Goal: Information Seeking & Learning: Learn about a topic

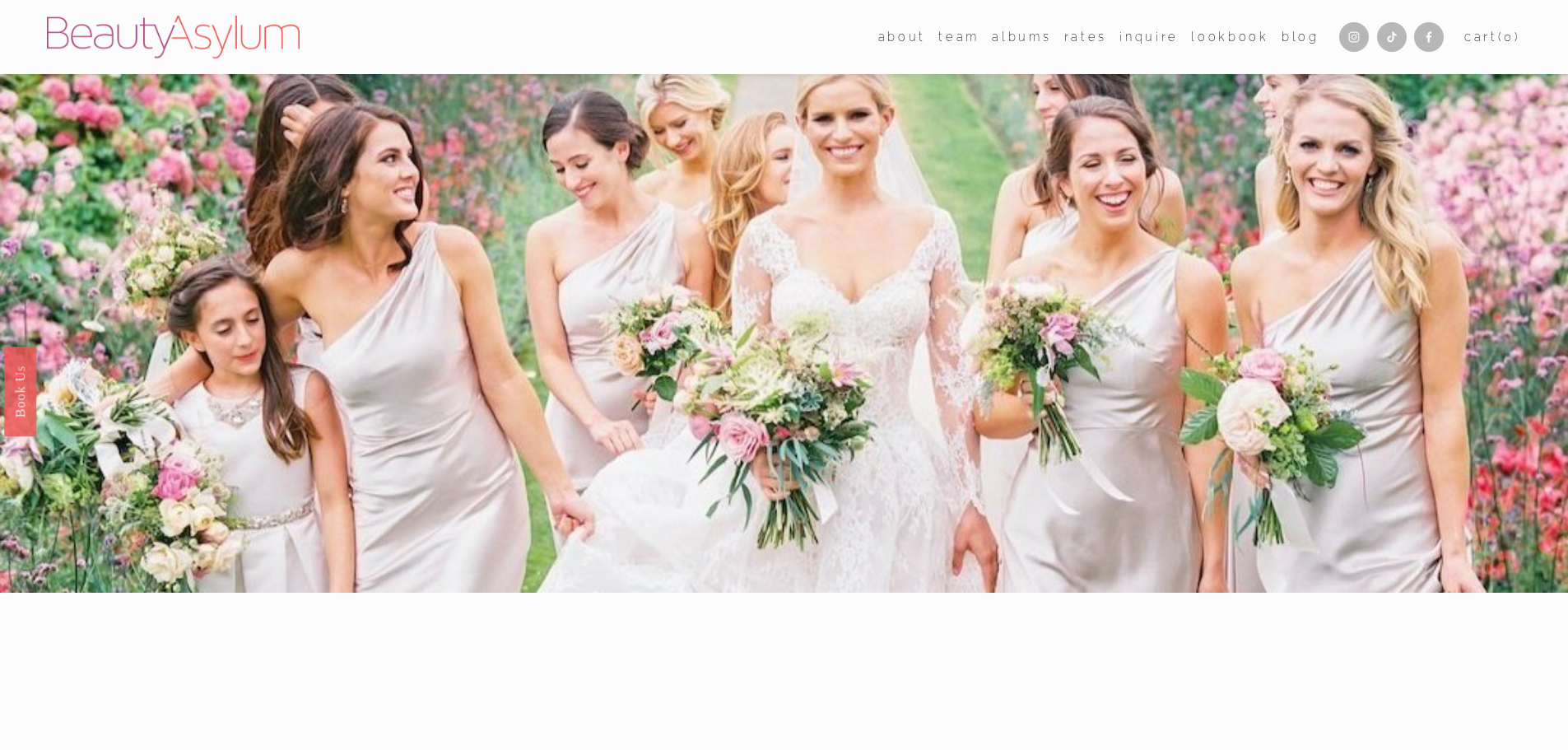
click at [1088, 41] on link "Rates" at bounding box center [1085, 37] width 43 height 24
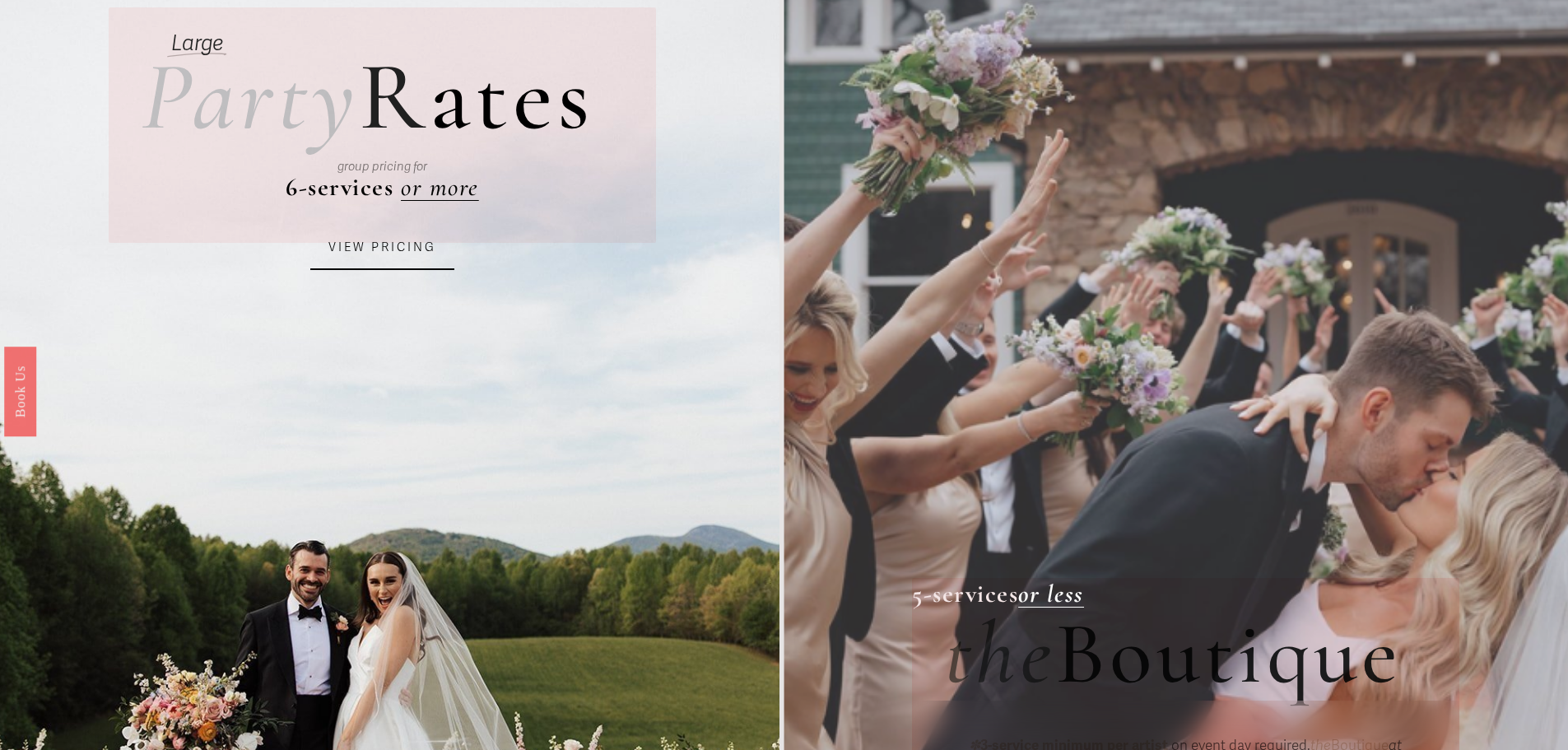
scroll to position [36, 0]
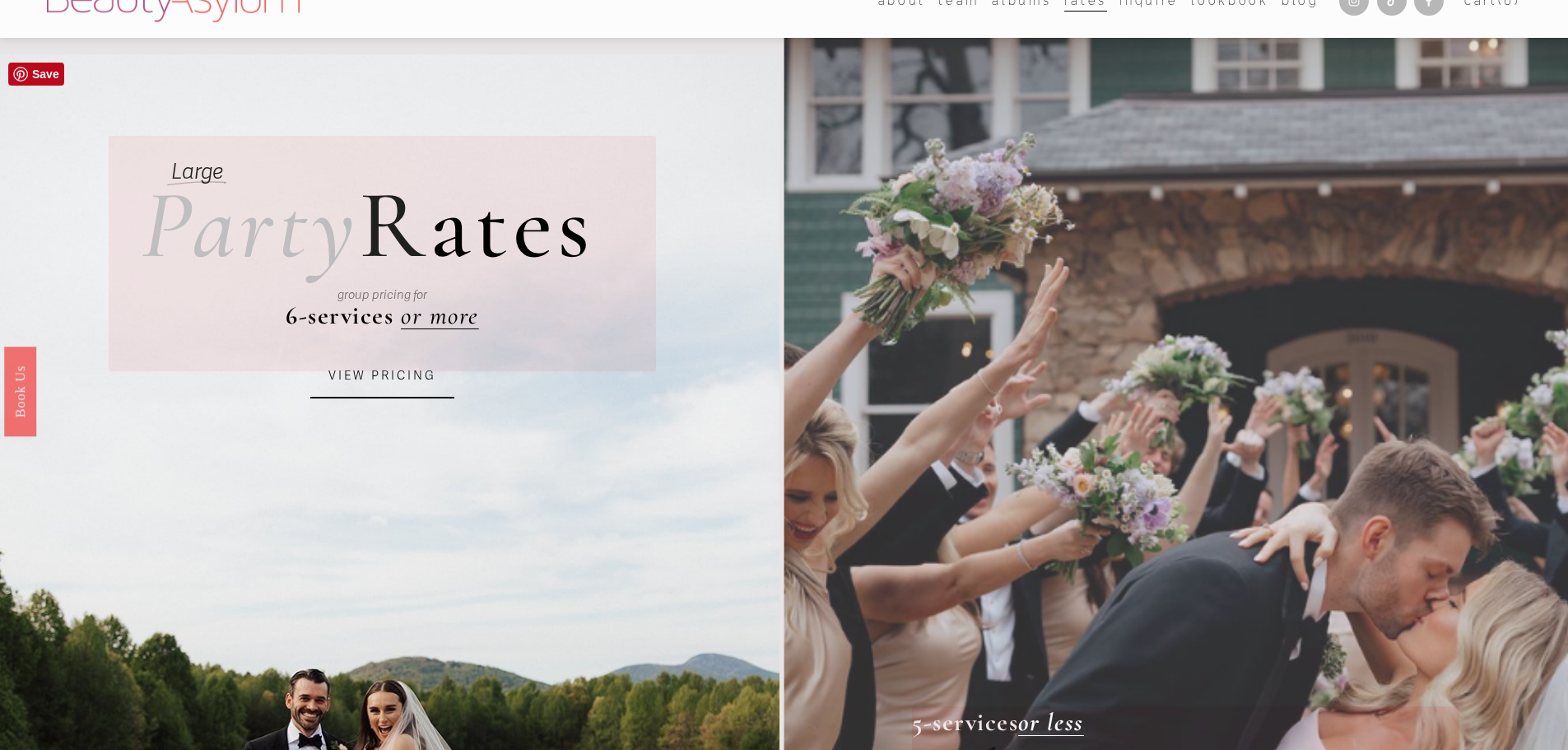
click at [408, 374] on link "VIEW PRICING" at bounding box center [382, 376] width 144 height 45
click at [655, 97] on div at bounding box center [390, 662] width 780 height 1216
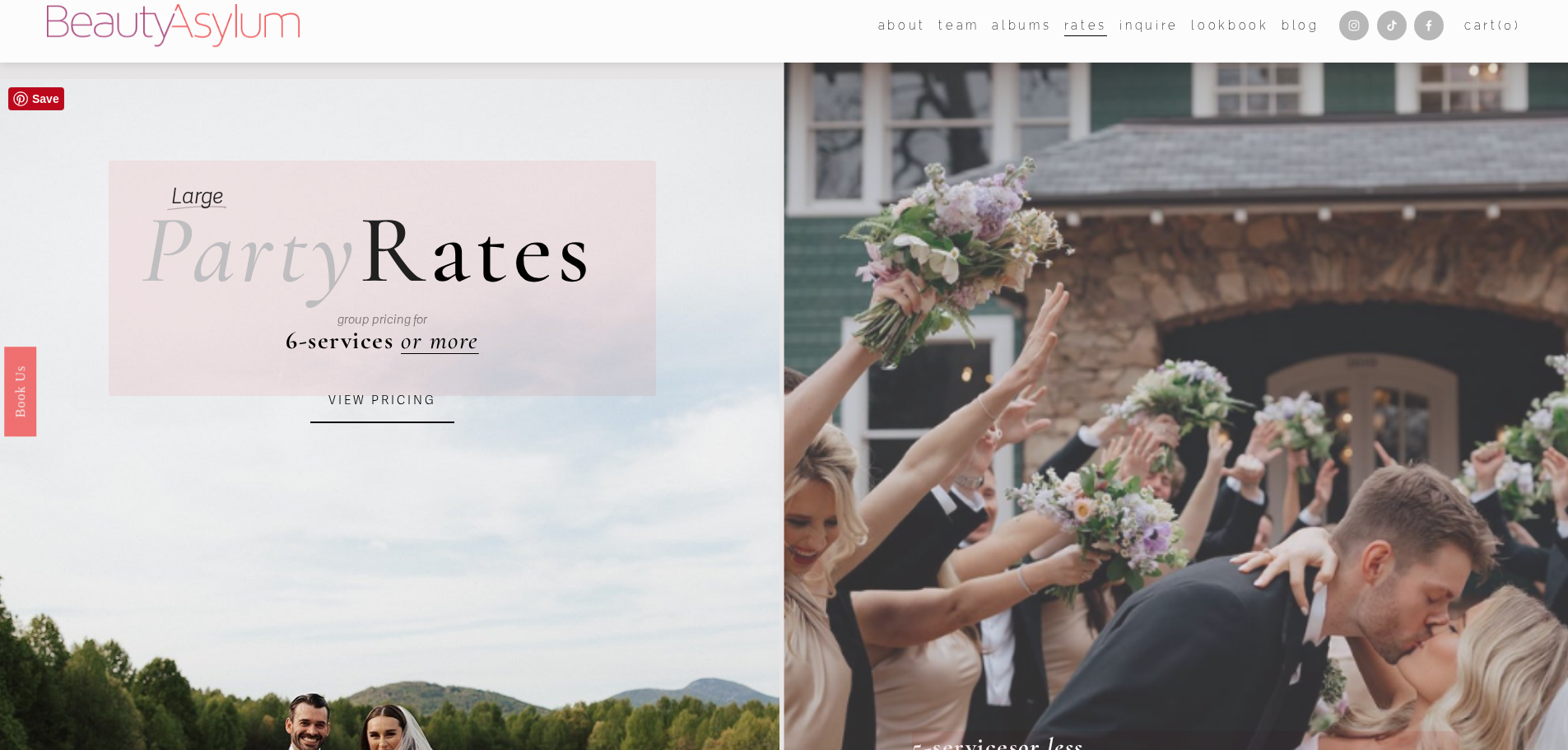
scroll to position [0, 0]
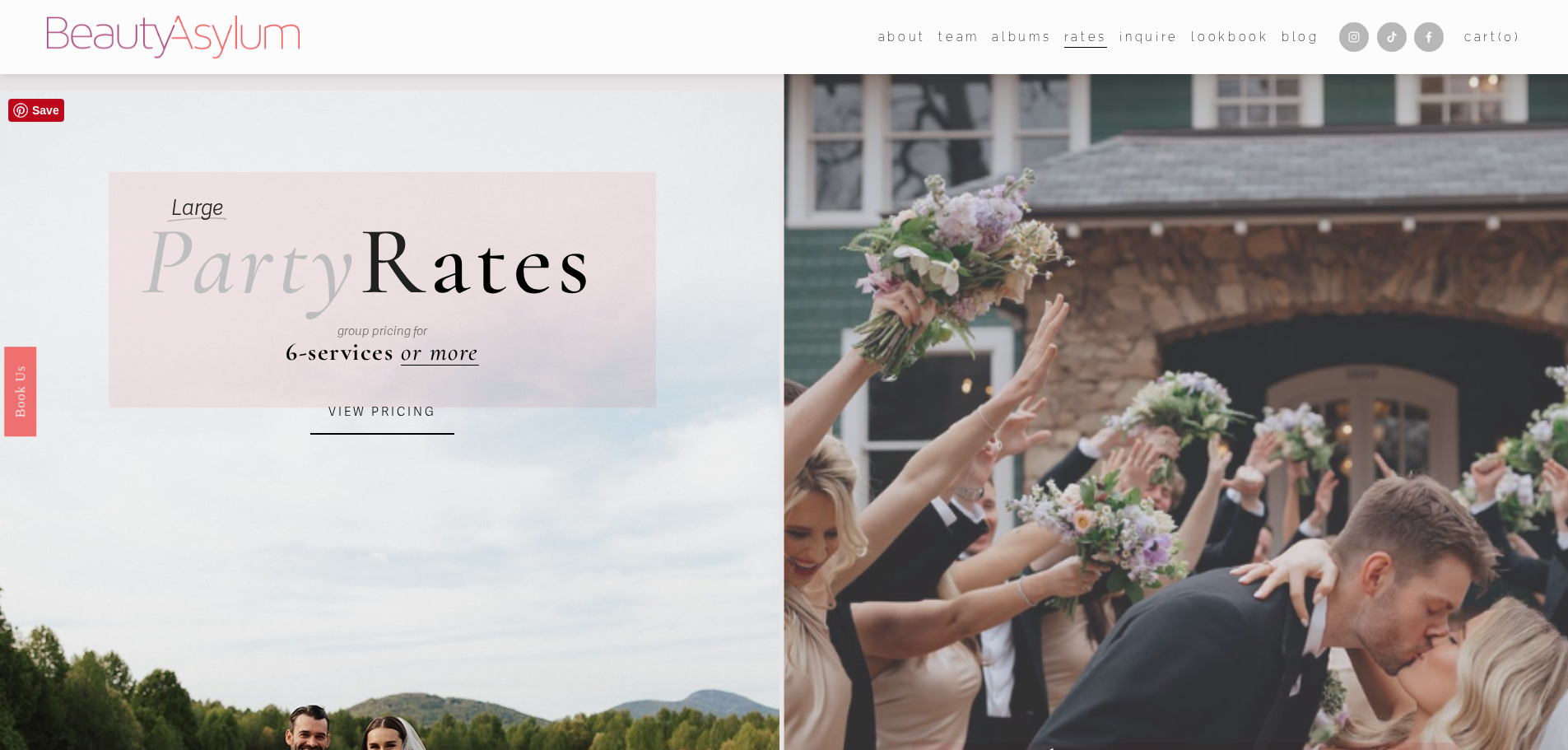
click at [454, 355] on div "group pricing for" at bounding box center [382, 331] width 424 height 73
click at [412, 412] on link "VIEW PRICING" at bounding box center [382, 412] width 144 height 45
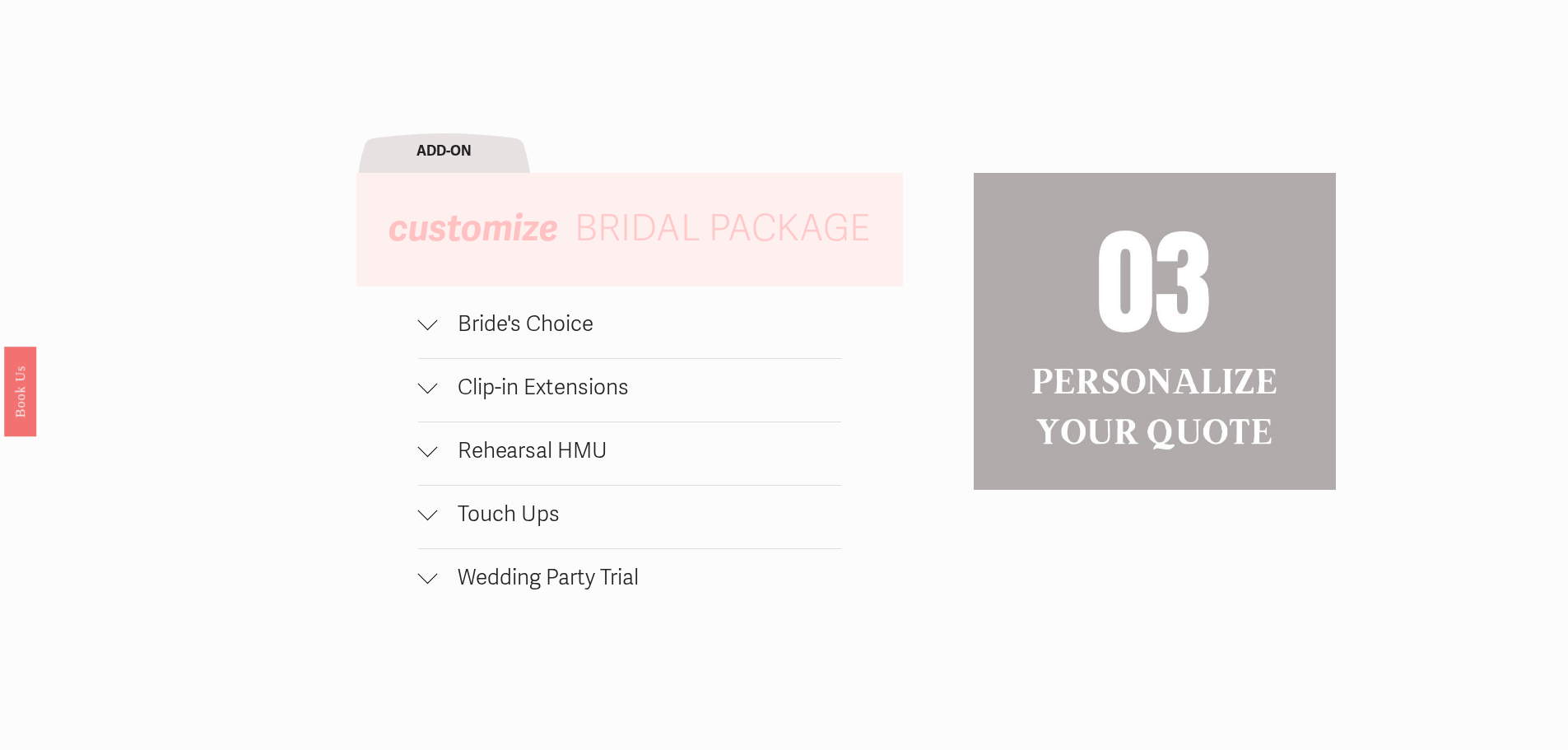
scroll to position [2059, 0]
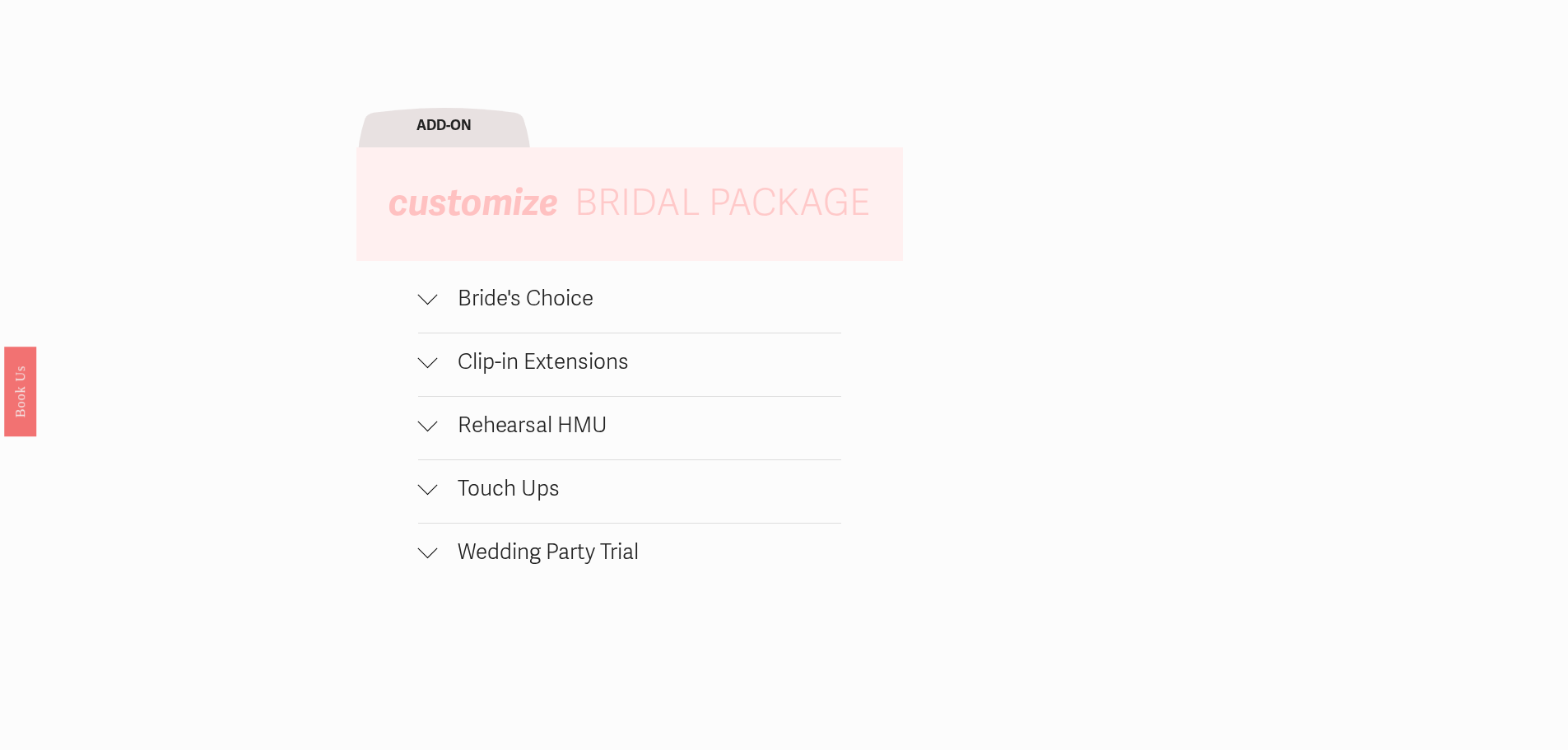
scroll to position [1812, 0]
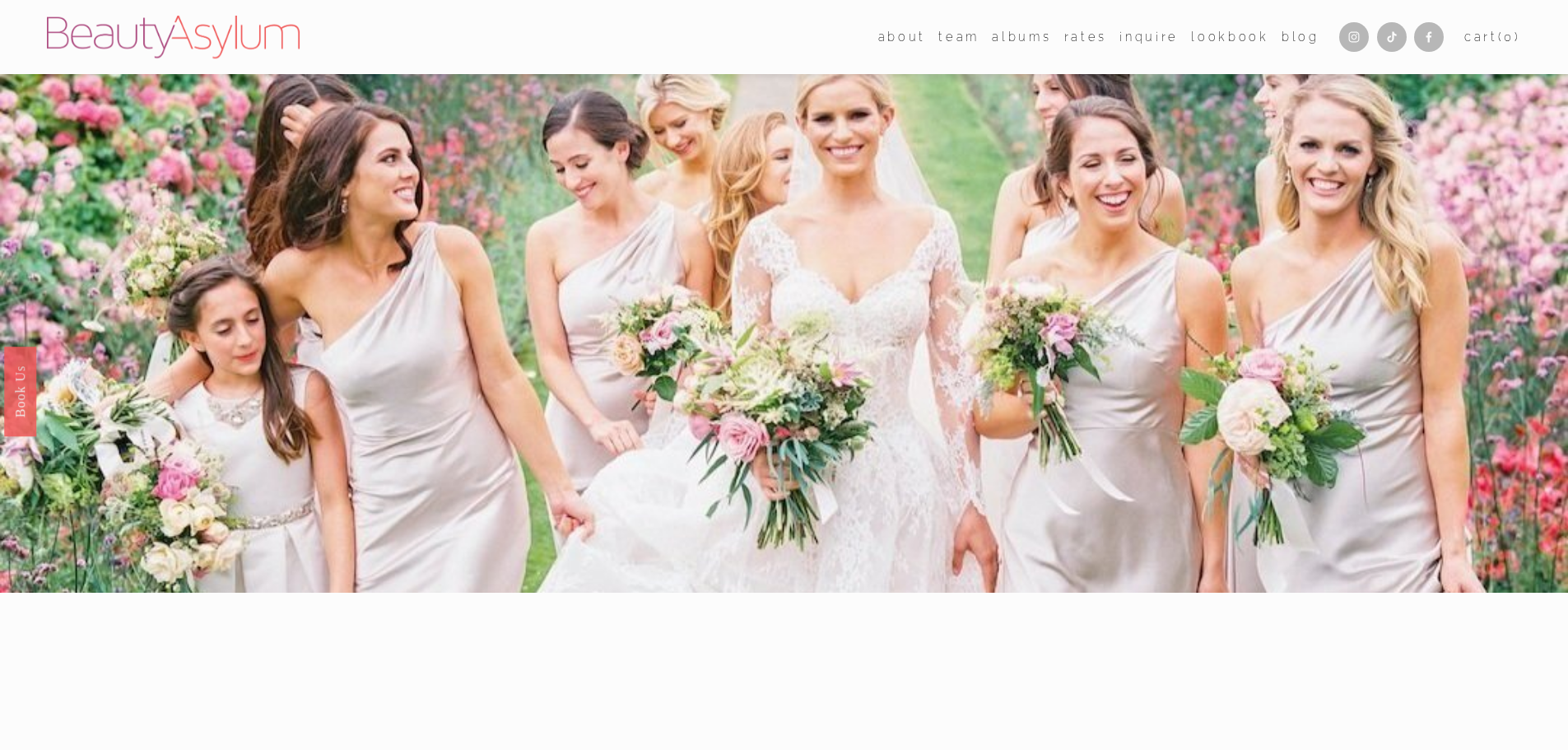
click at [1222, 44] on link "Lookbook" at bounding box center [1230, 37] width 77 height 24
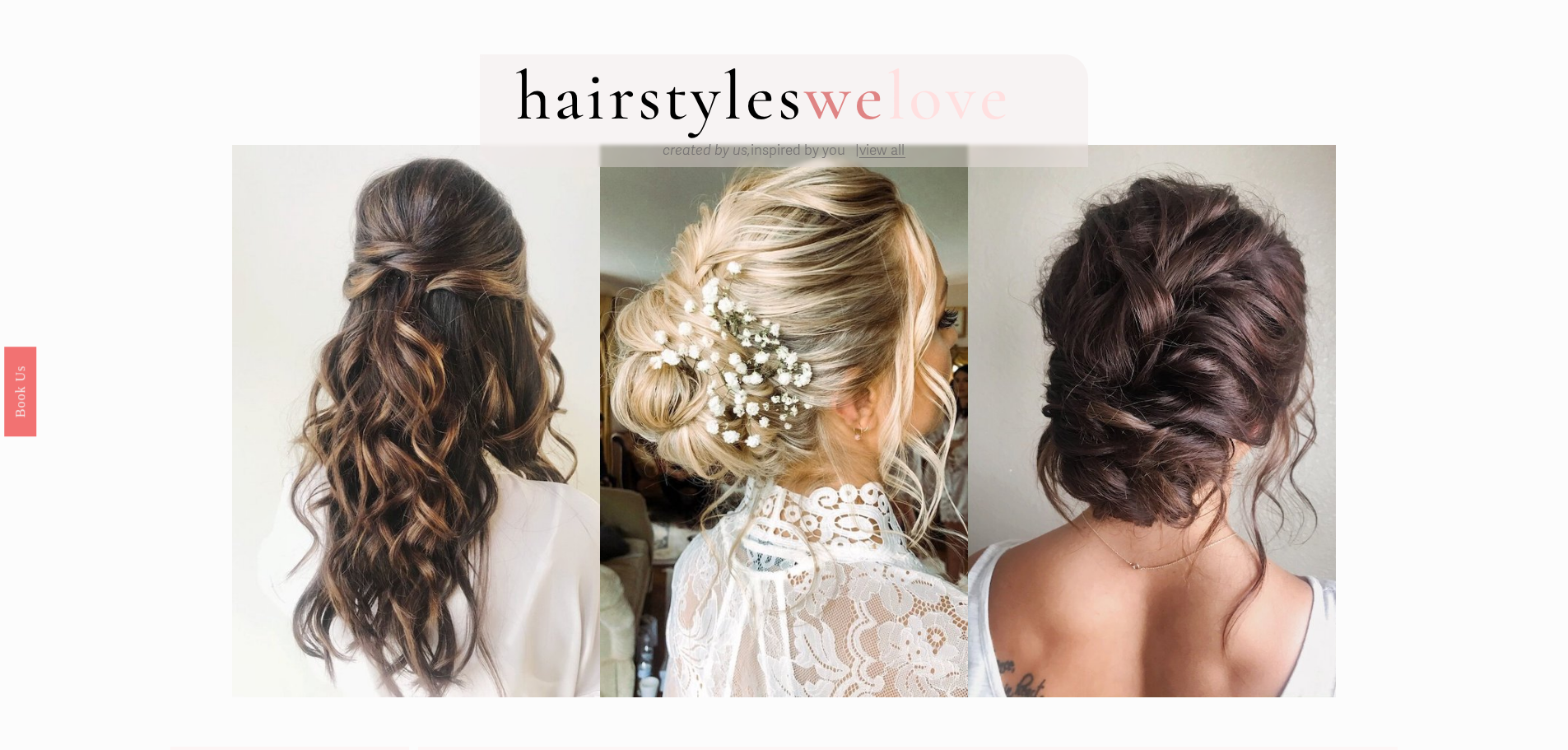
scroll to position [82, 0]
click at [889, 149] on span "view all" at bounding box center [882, 152] width 45 height 17
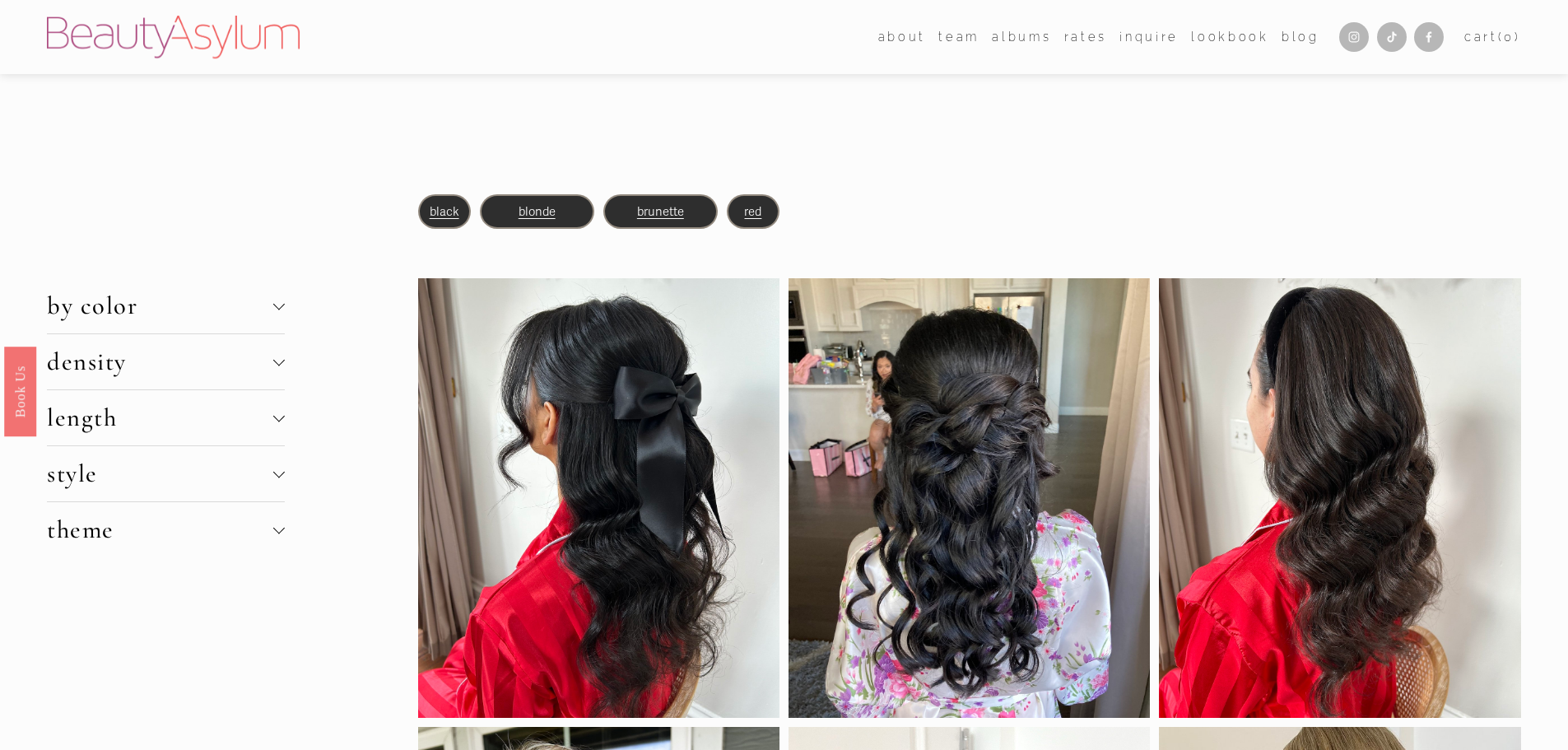
click at [1219, 42] on link "Lookbook" at bounding box center [1230, 37] width 77 height 24
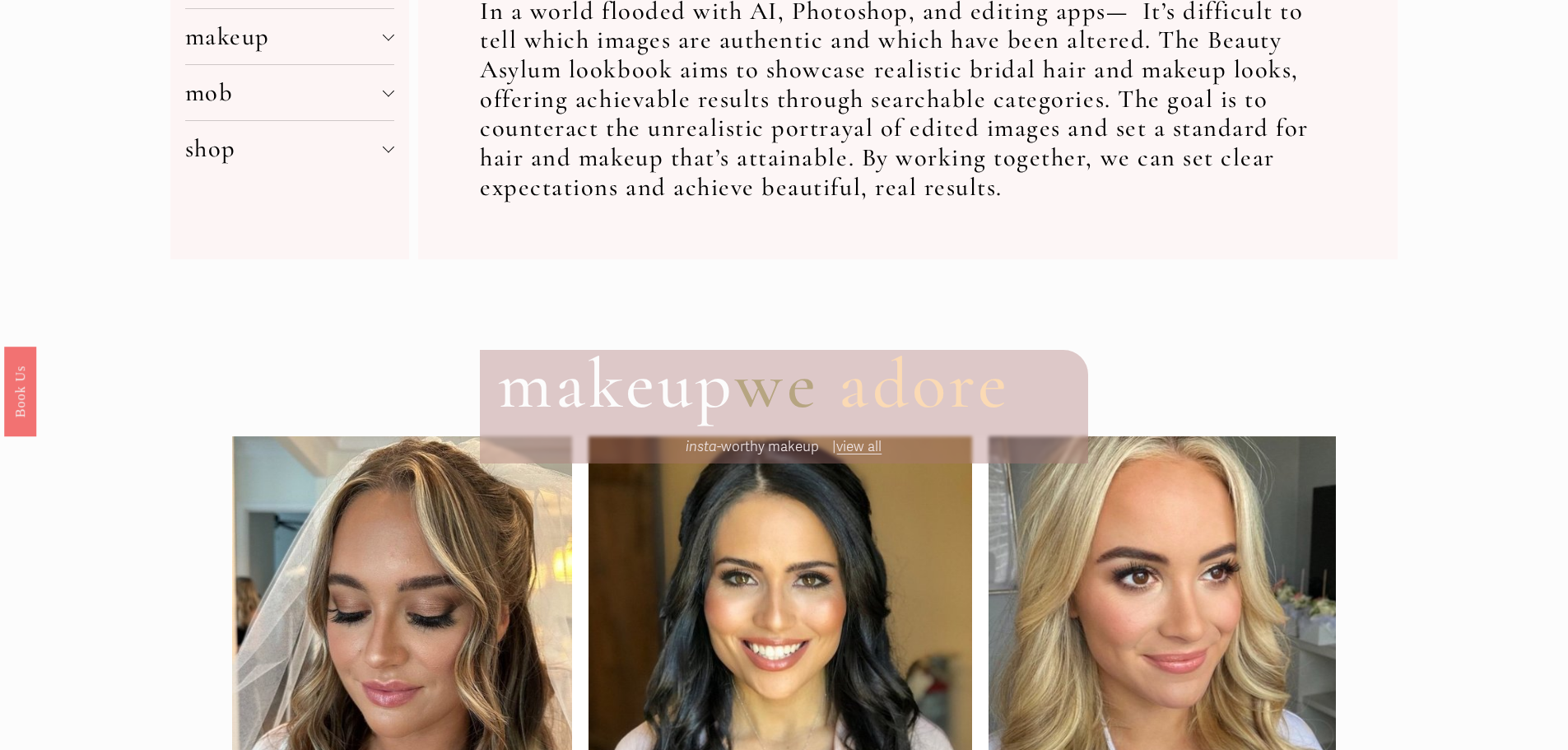
scroll to position [988, 0]
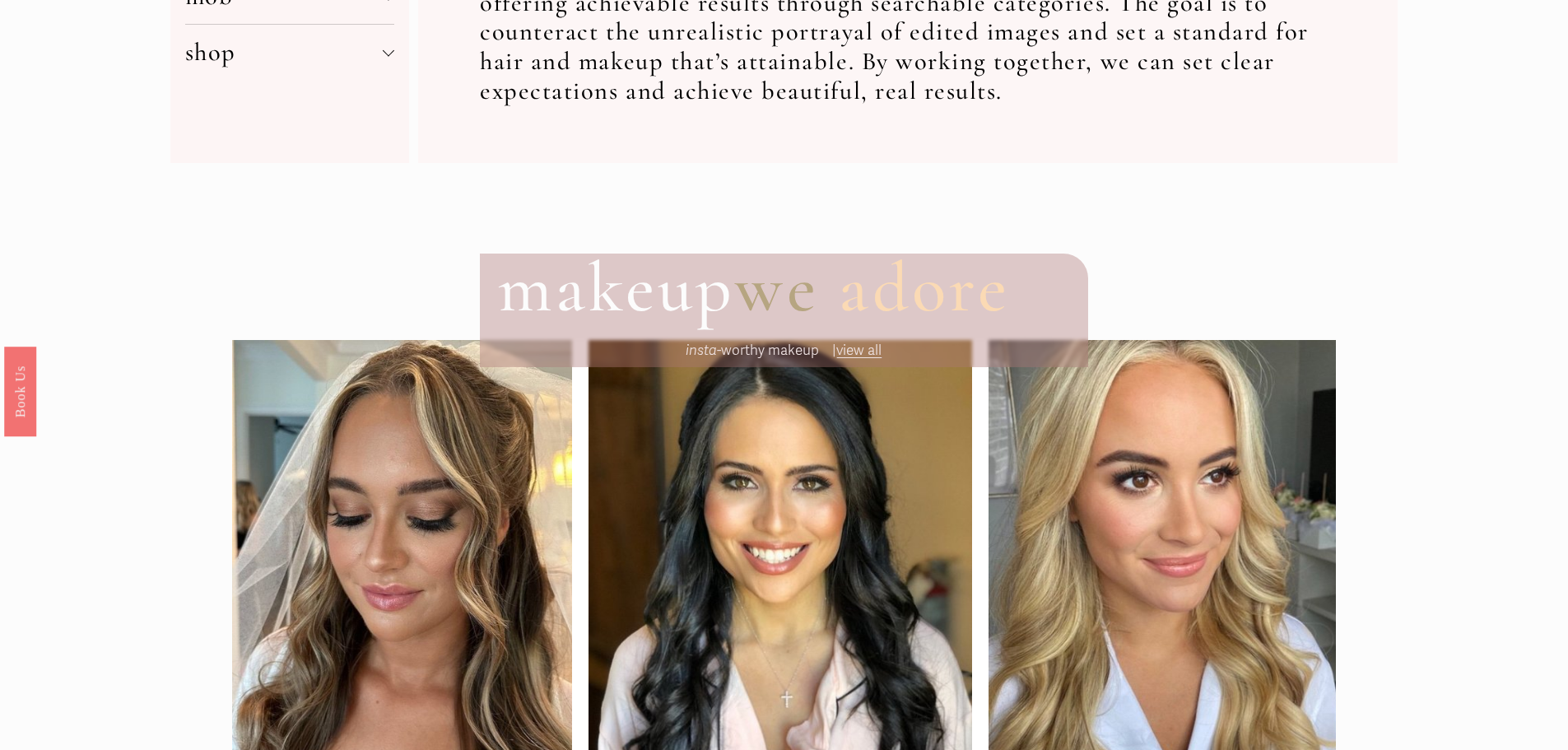
click at [851, 350] on span "view all" at bounding box center [859, 350] width 45 height 17
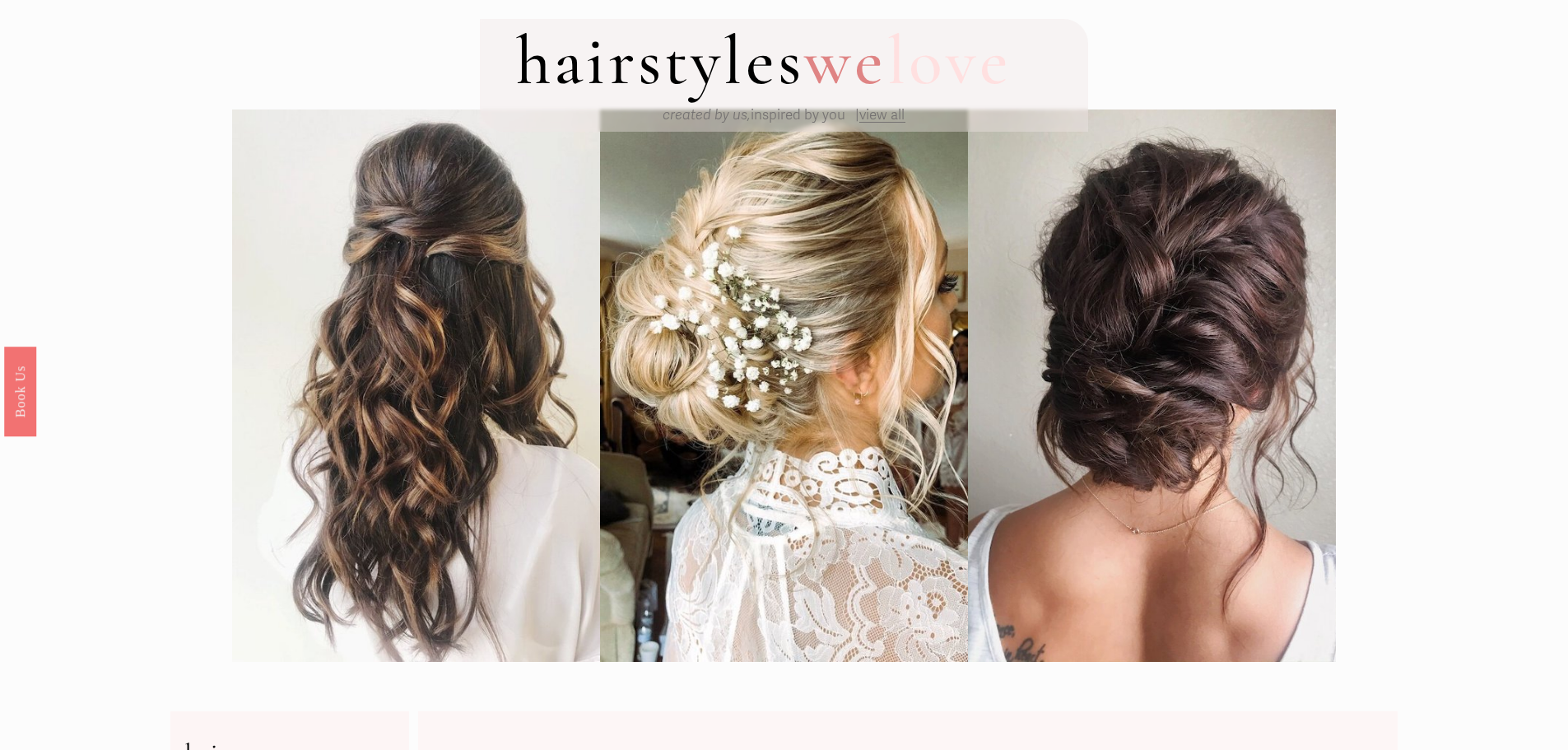
scroll to position [0, 0]
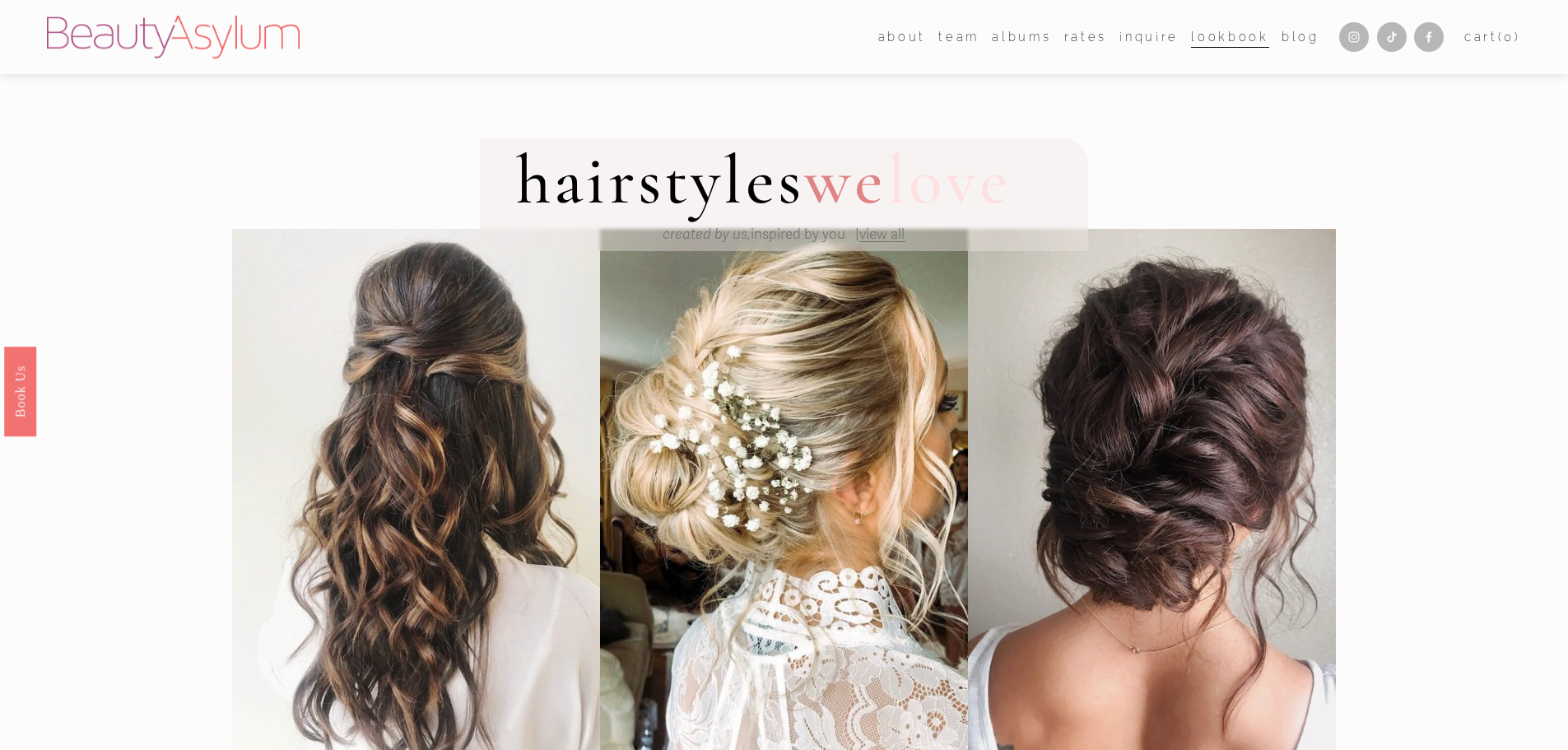
click at [873, 229] on span "view all" at bounding box center [882, 234] width 45 height 17
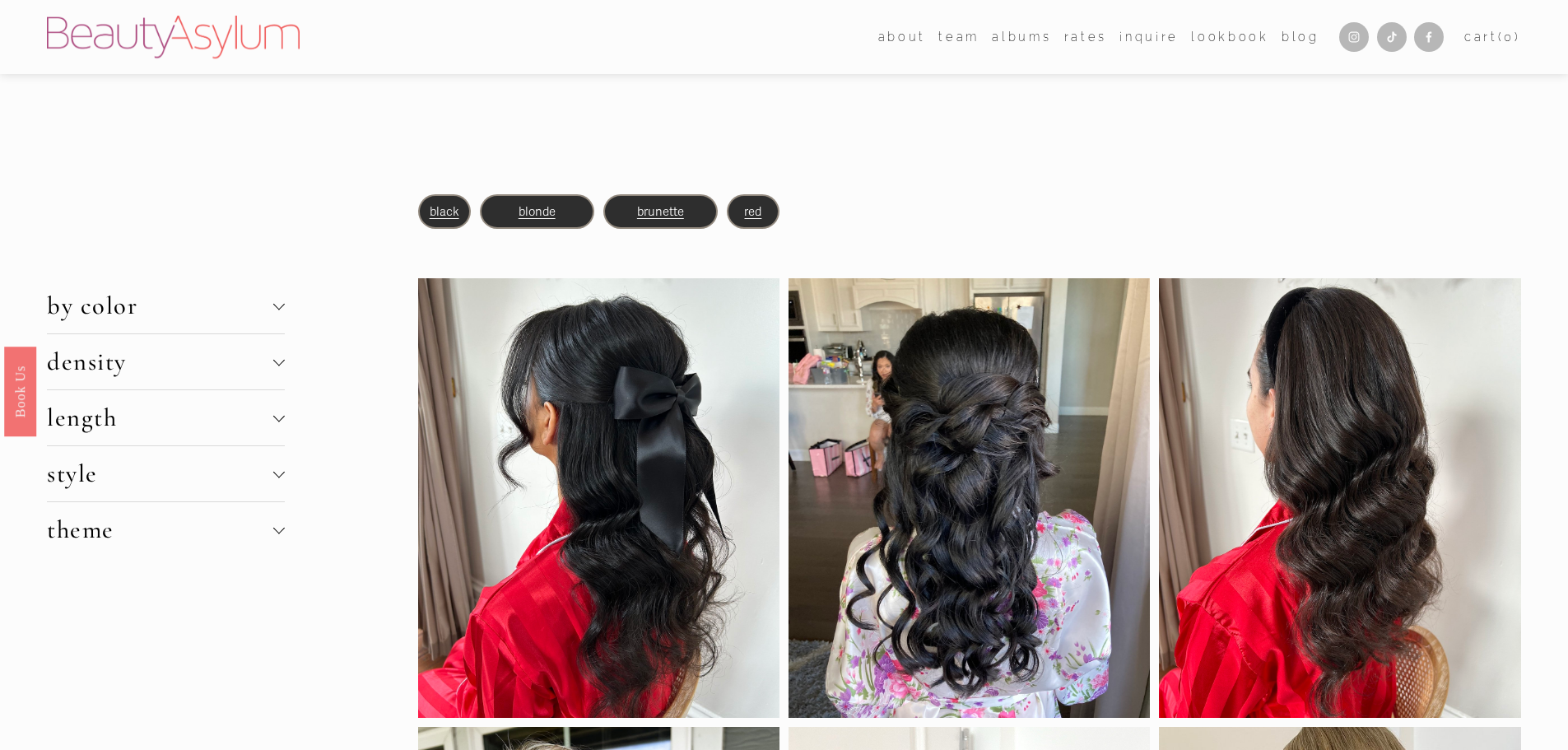
click at [1096, 39] on link "Rates" at bounding box center [1085, 37] width 43 height 24
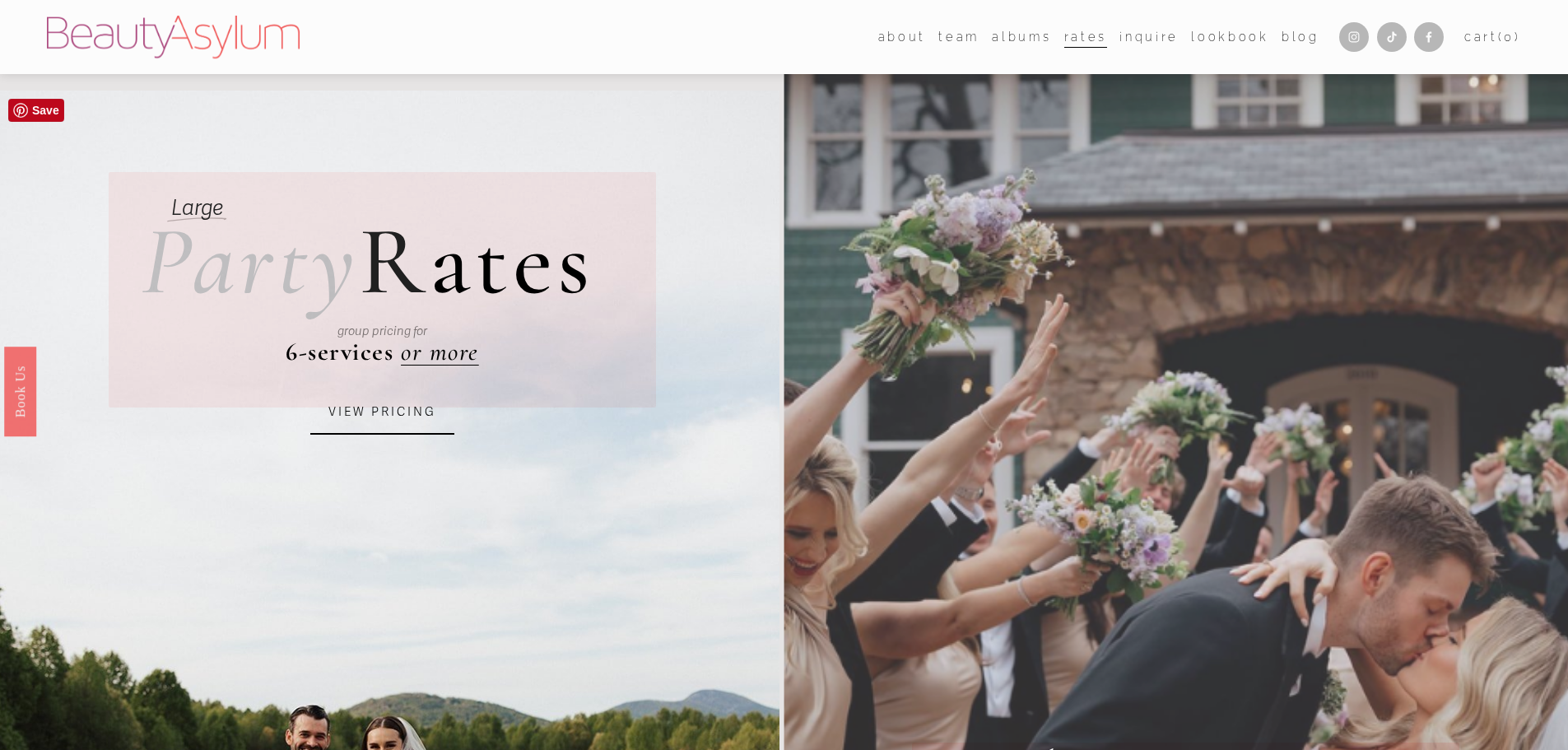
click at [412, 419] on link "VIEW PRICING" at bounding box center [382, 412] width 144 height 45
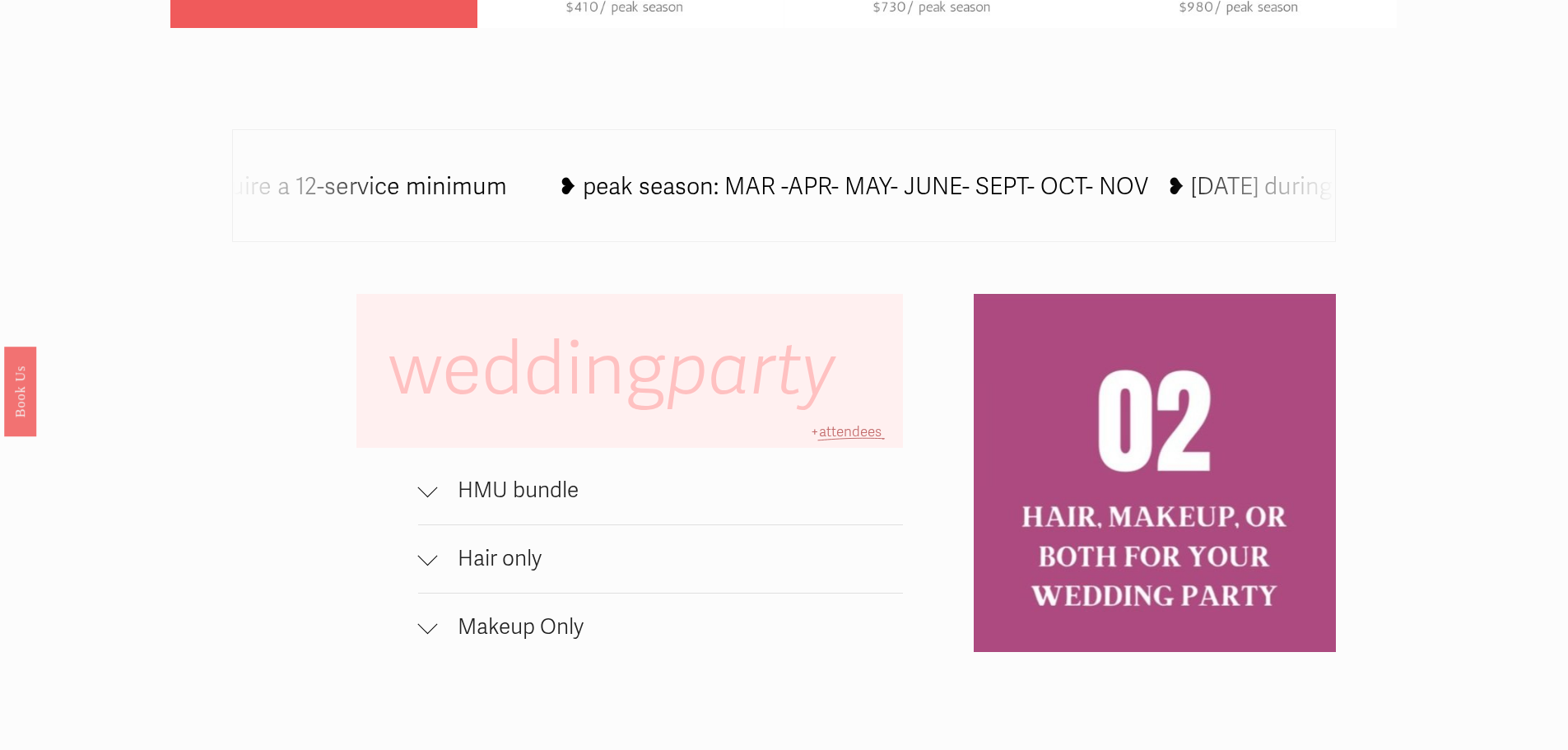
scroll to position [1236, 0]
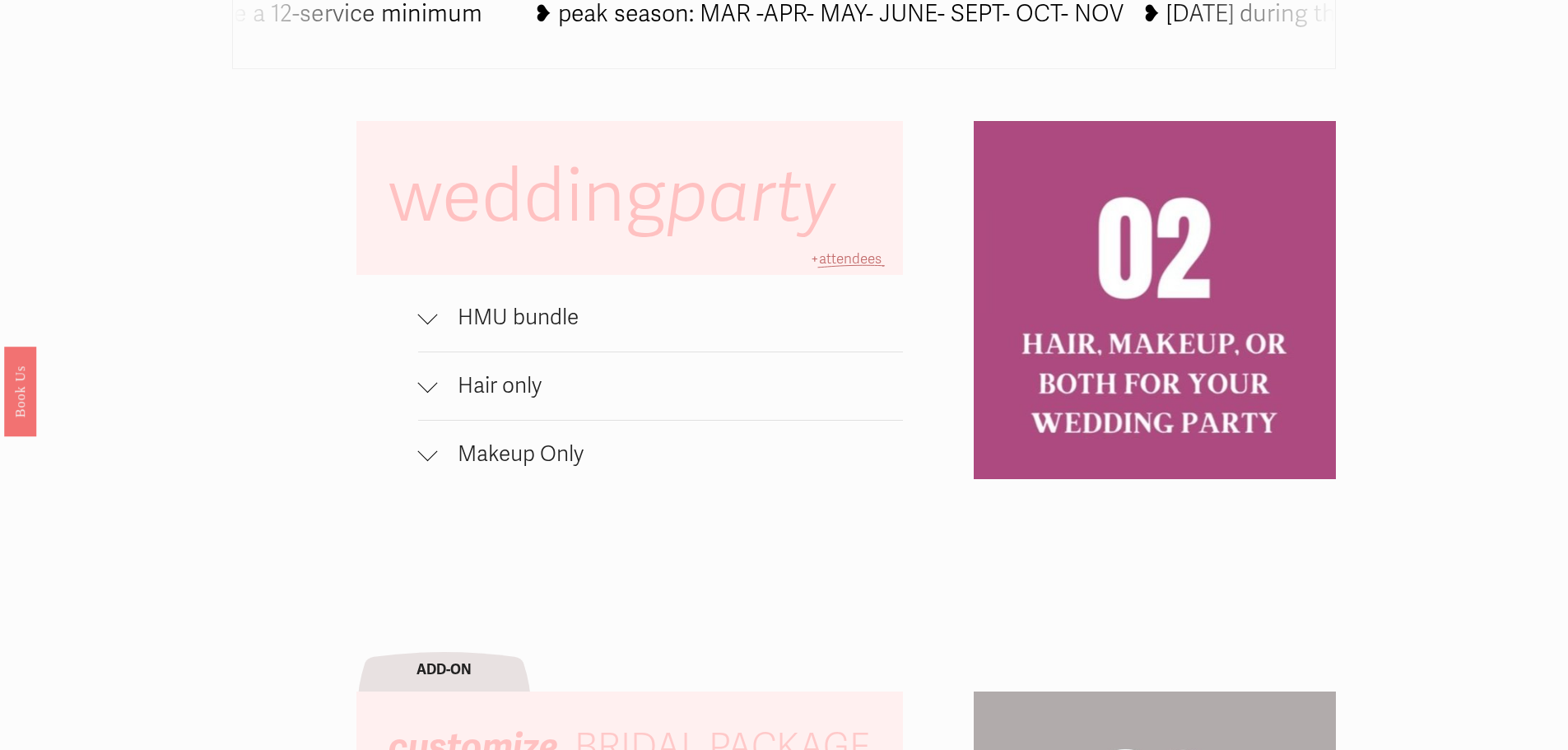
click at [560, 331] on span "HMU bundle" at bounding box center [671, 317] width 466 height 26
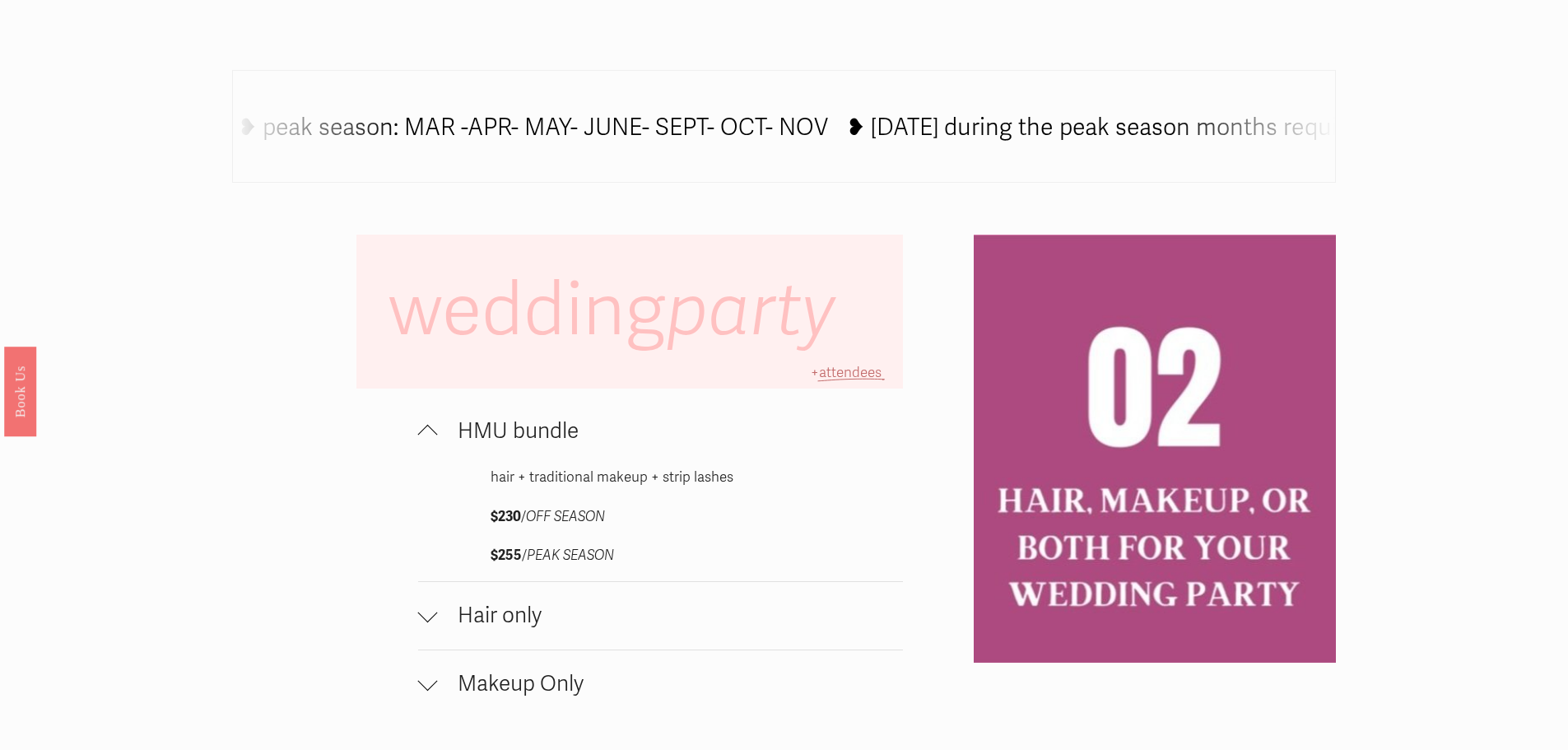
scroll to position [1400, 0]
